Goal: Task Accomplishment & Management: Use online tool/utility

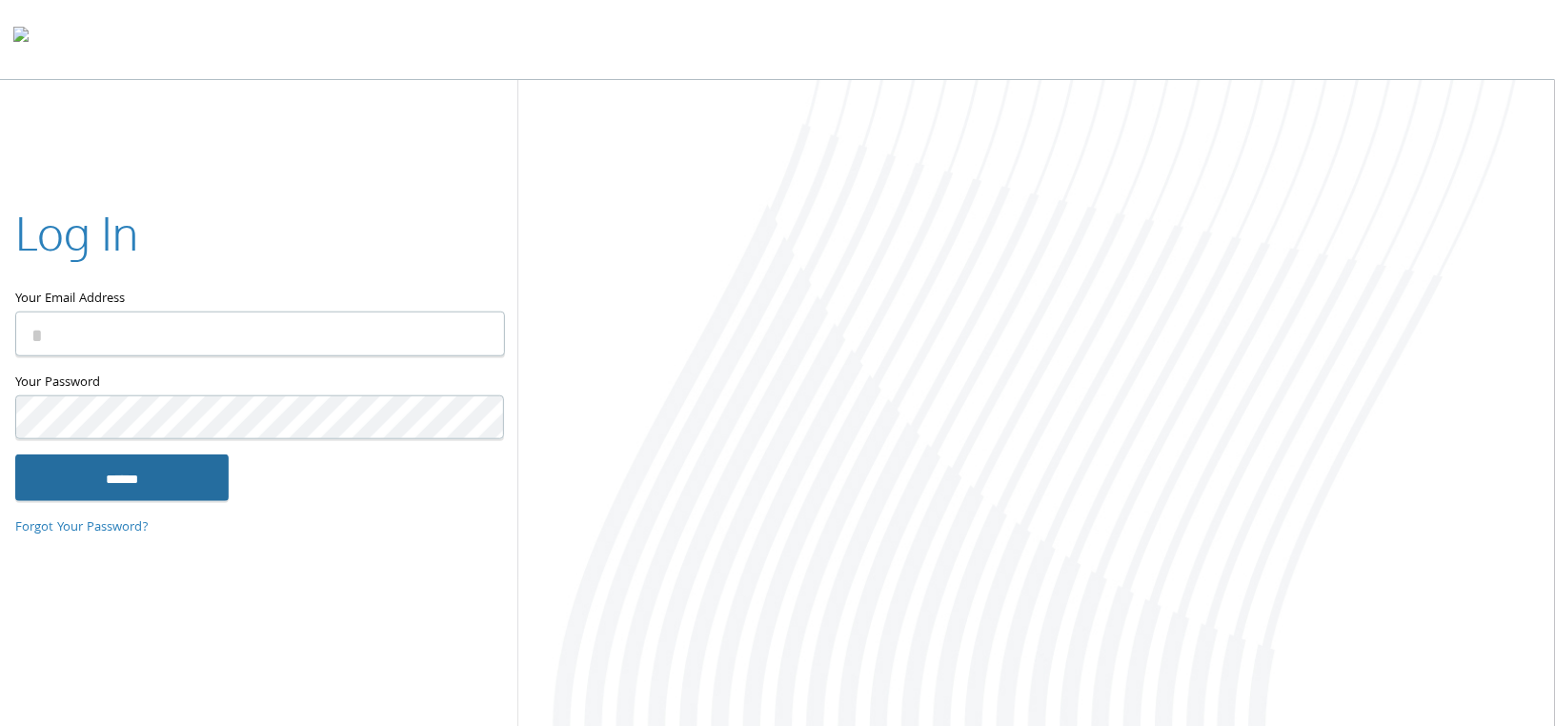
type input "**********"
click at [212, 476] on input "******" at bounding box center [121, 477] width 213 height 46
type input "**********"
click at [122, 483] on input "******" at bounding box center [121, 477] width 213 height 46
